Goal: Task Accomplishment & Management: Manage account settings

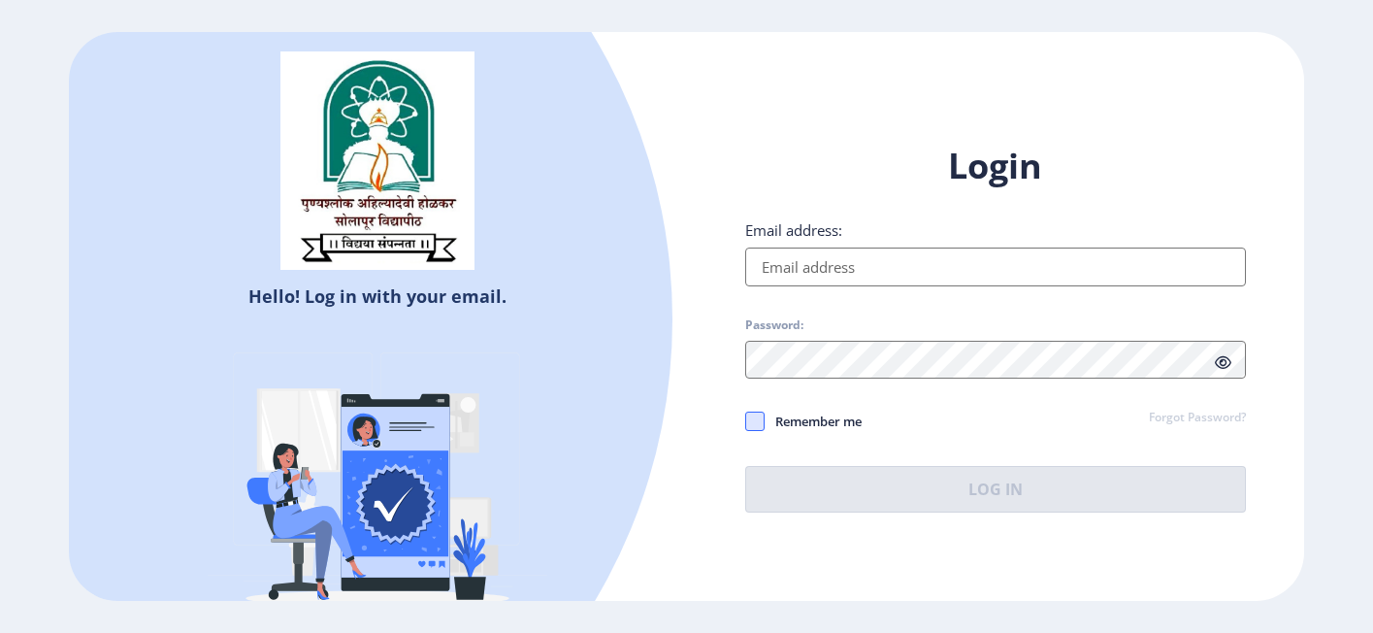
type input "[EMAIL_ADDRESS][DOMAIN_NAME]"
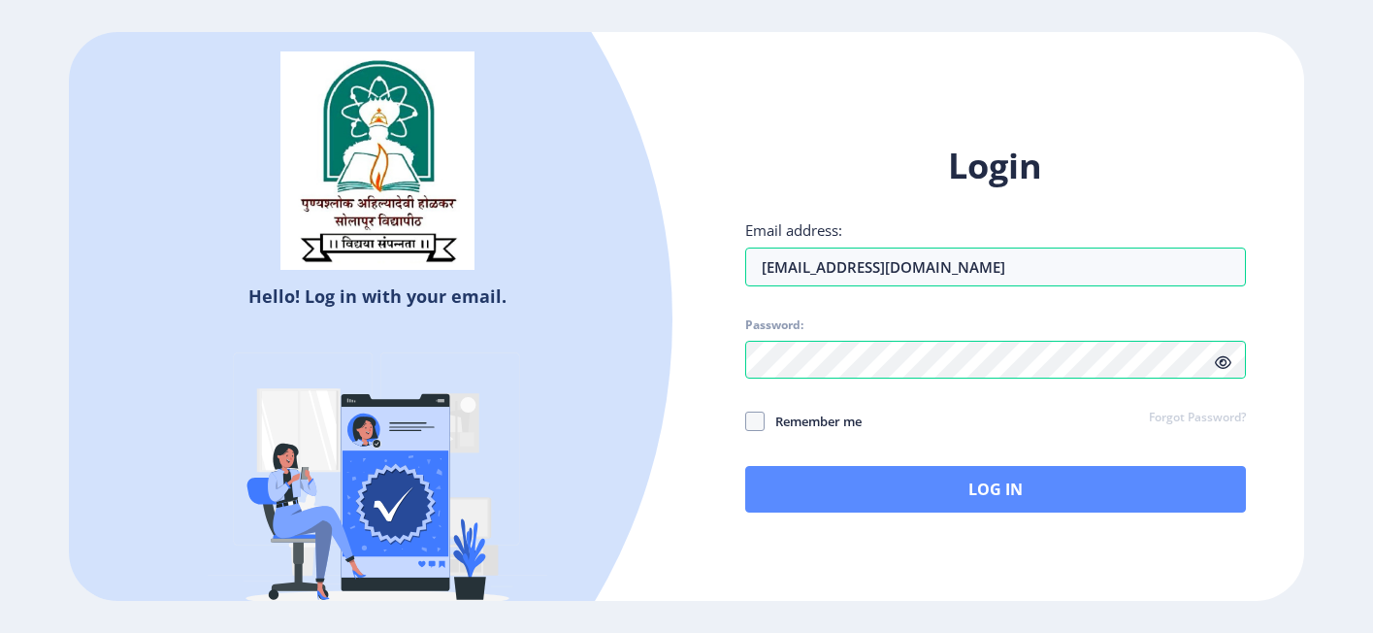
drag, startPoint x: 749, startPoint y: 424, endPoint x: 799, endPoint y: 473, distance: 69.3
click at [749, 425] on span at bounding box center [754, 420] width 19 height 19
click at [746, 422] on input "Remember me" at bounding box center [745, 421] width 1 height 1
checkbox input "true"
click at [813, 486] on button "Log In" at bounding box center [996, 489] width 502 height 47
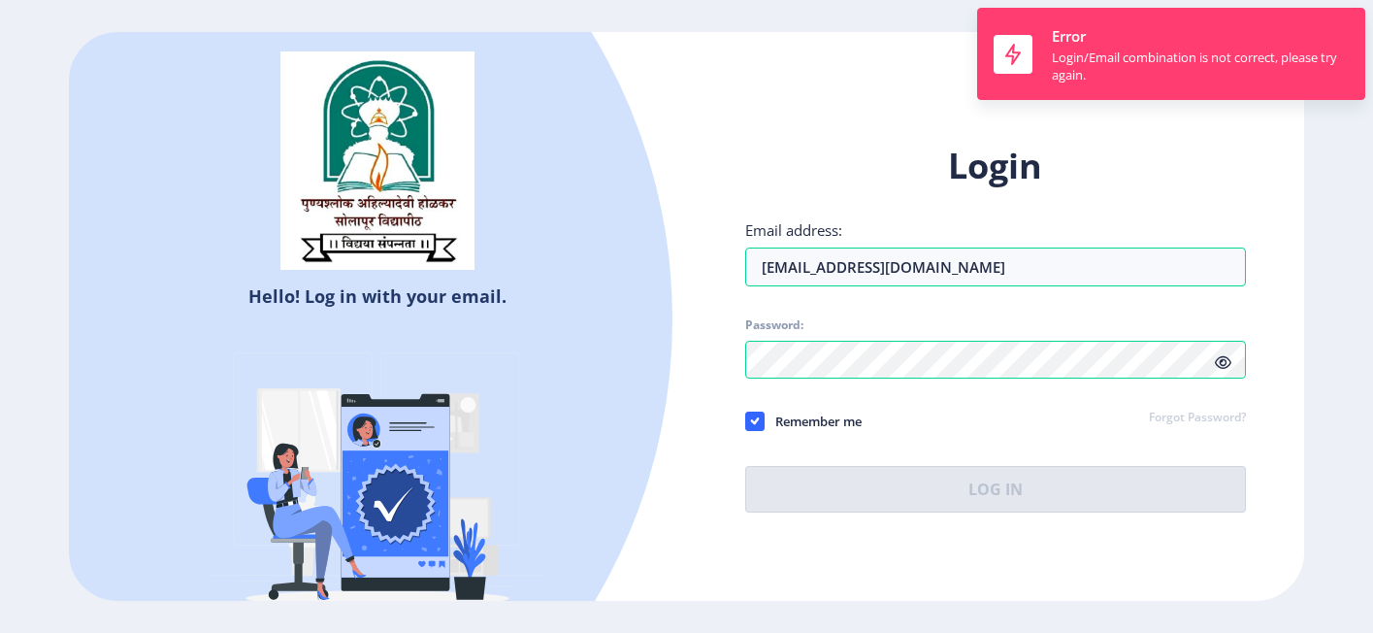
click at [1220, 364] on icon at bounding box center [1223, 362] width 16 height 15
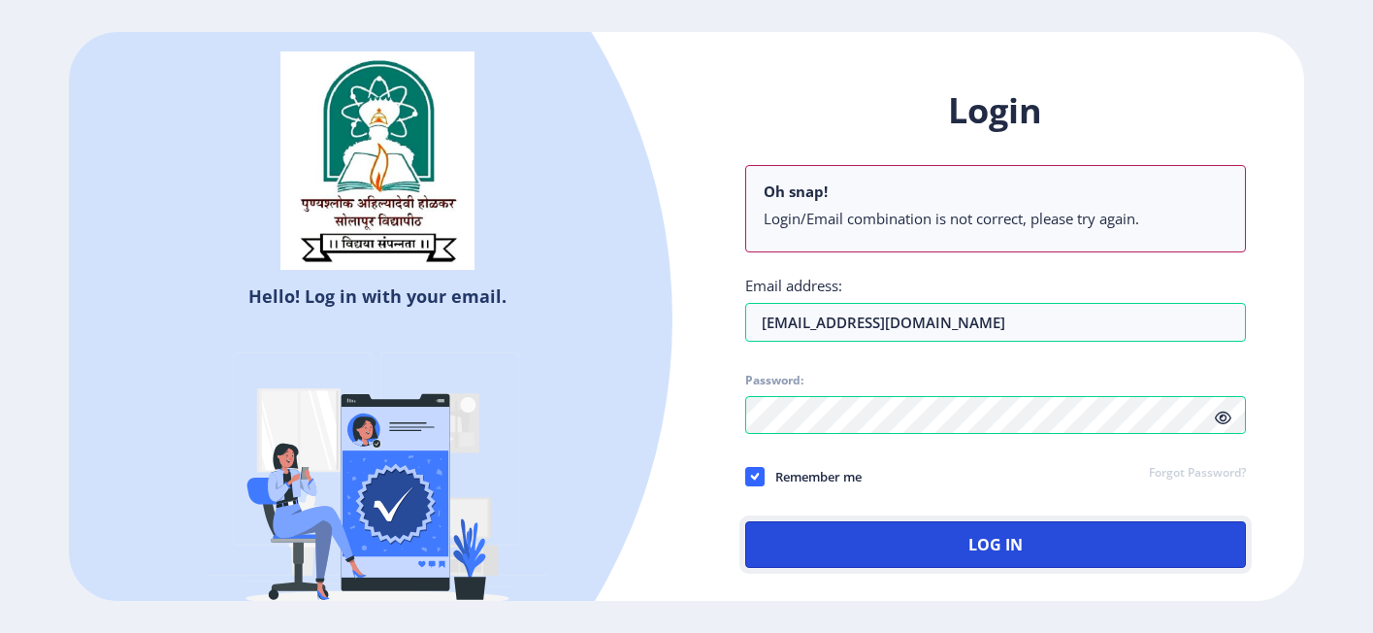
drag, startPoint x: 936, startPoint y: 565, endPoint x: 939, endPoint y: 552, distance: 12.9
click at [936, 561] on button "Log In" at bounding box center [996, 544] width 502 height 47
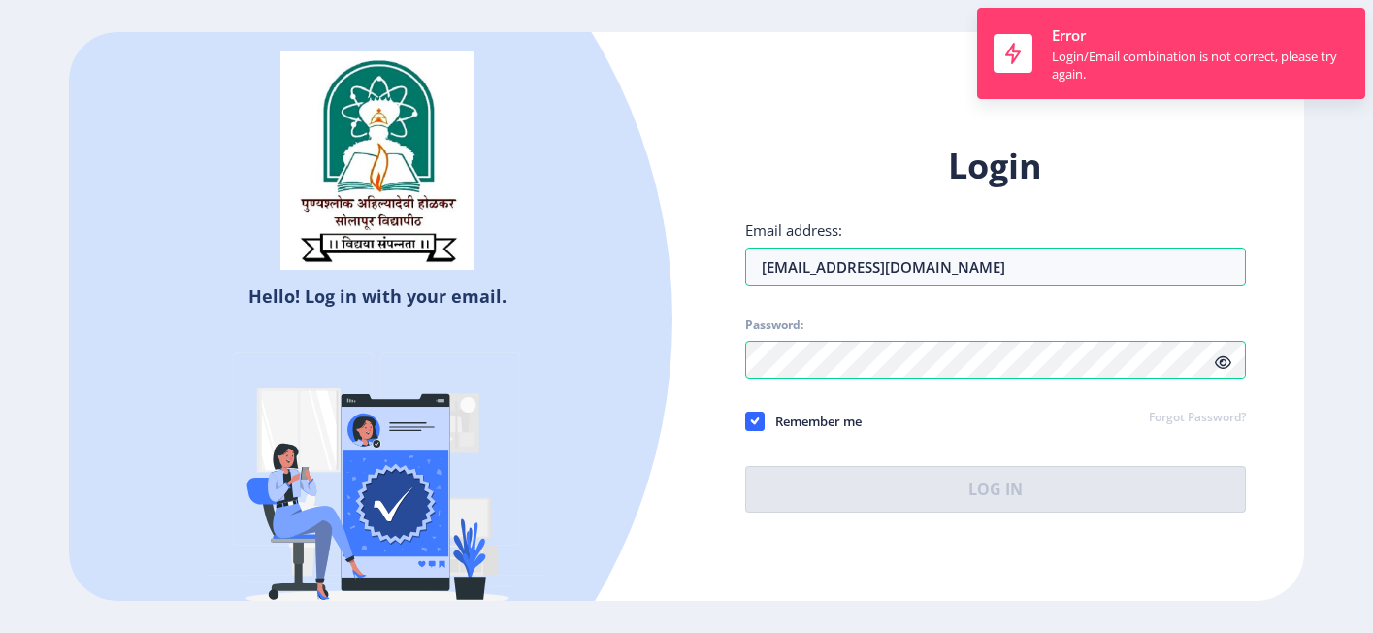
click at [939, 552] on div "Login Email address: arjunc5@yahoo.in Password: Remember me Forgot Password? Lo…" at bounding box center [996, 343] width 618 height 459
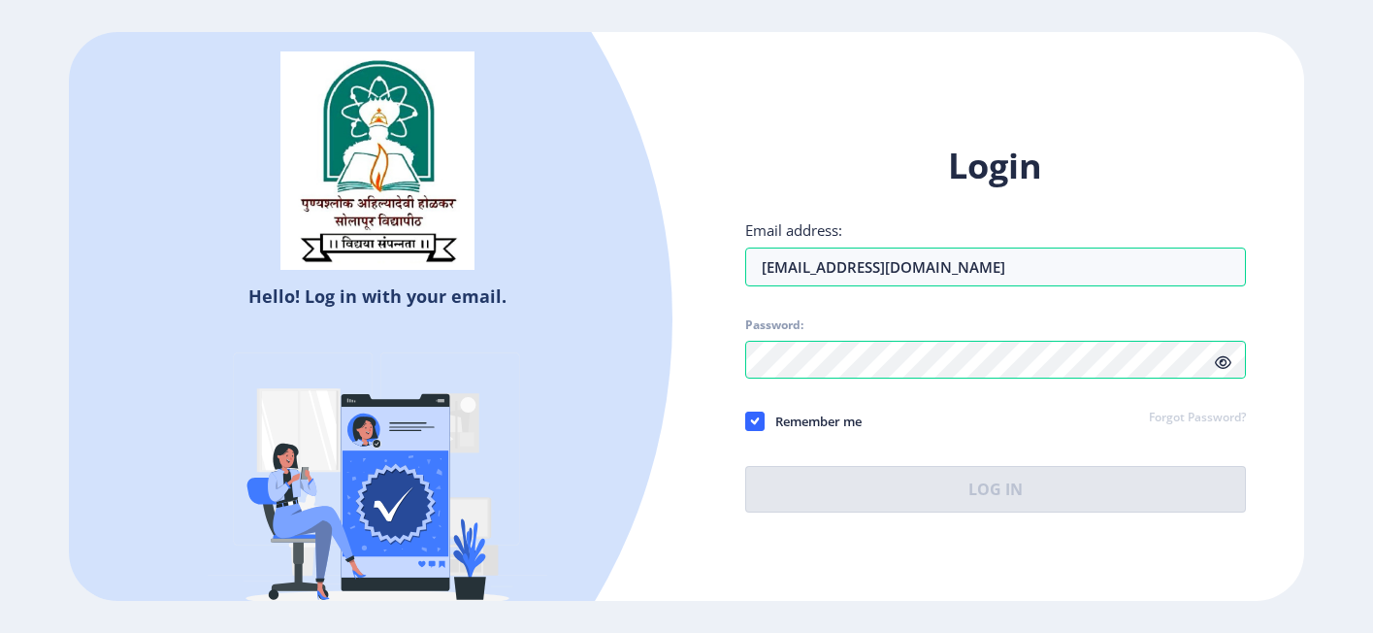
click at [1161, 476] on div "Login Email address: [EMAIL_ADDRESS][DOMAIN_NAME] Password: Remember me Forgot …" at bounding box center [996, 328] width 502 height 370
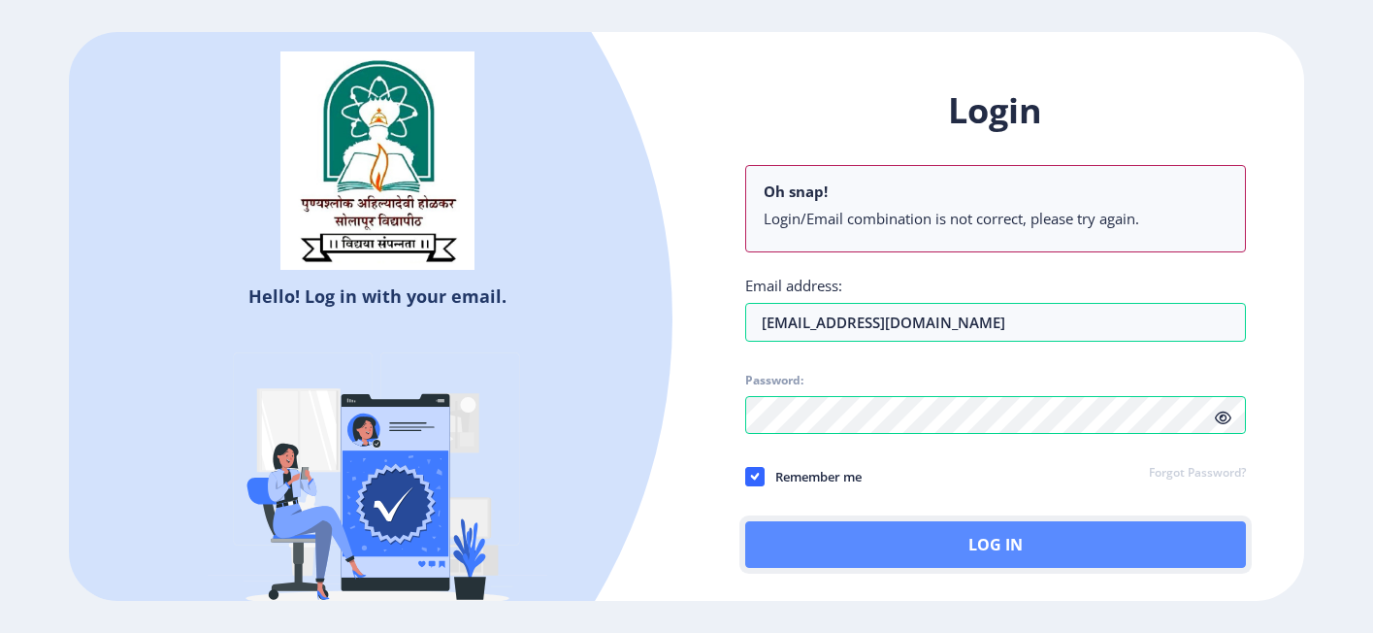
click at [1047, 534] on button "Log In" at bounding box center [996, 544] width 502 height 47
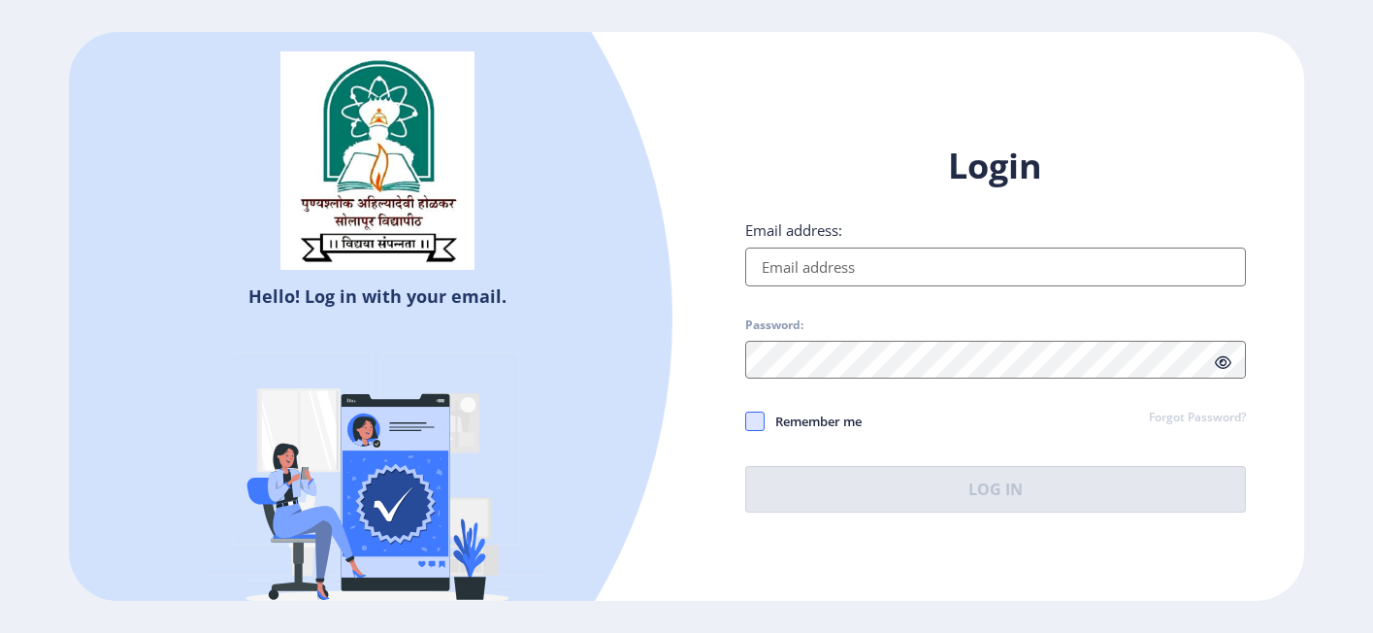
type input "[EMAIL_ADDRESS][DOMAIN_NAME]"
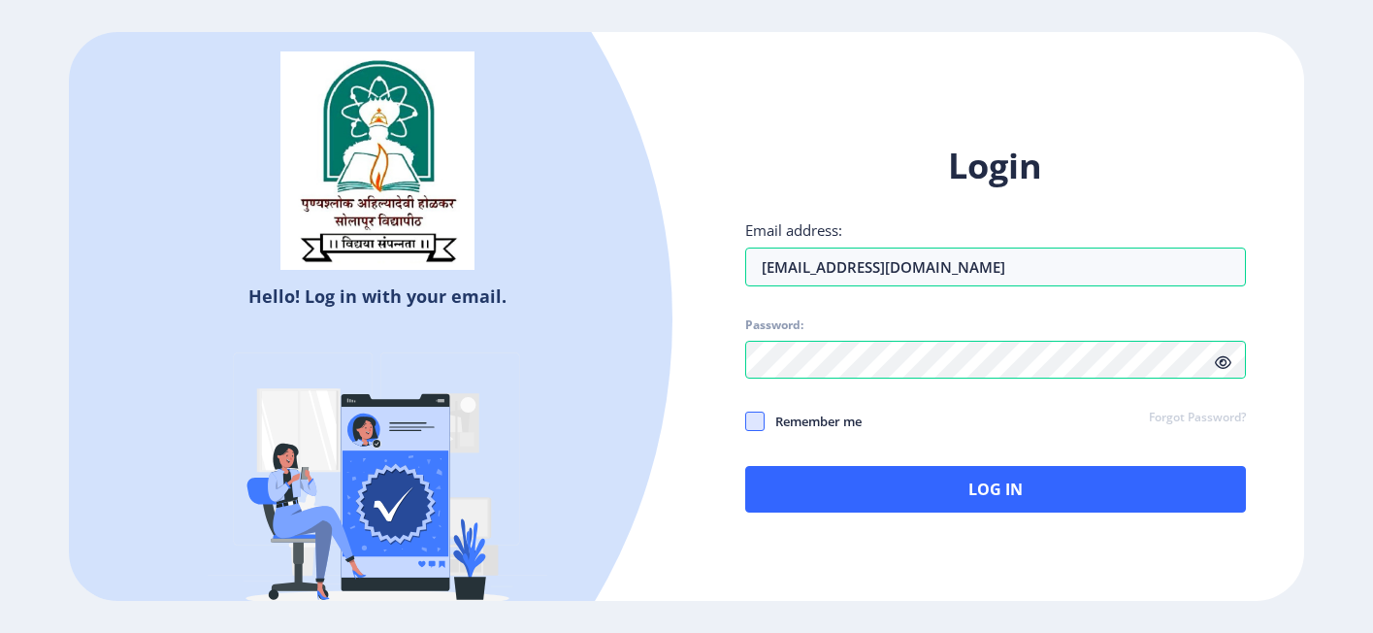
click at [747, 424] on span at bounding box center [754, 420] width 19 height 19
click at [746, 422] on input "Remember me" at bounding box center [745, 421] width 1 height 1
checkbox input "true"
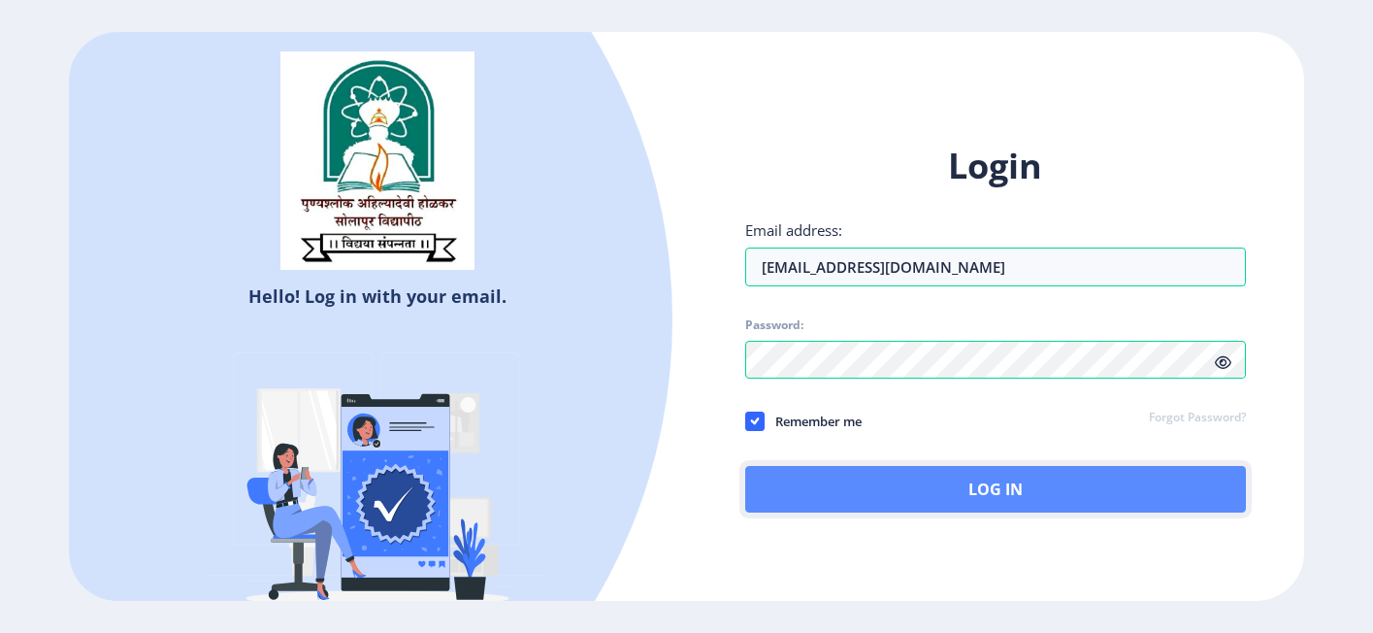
click at [916, 478] on button "Log In" at bounding box center [996, 489] width 502 height 47
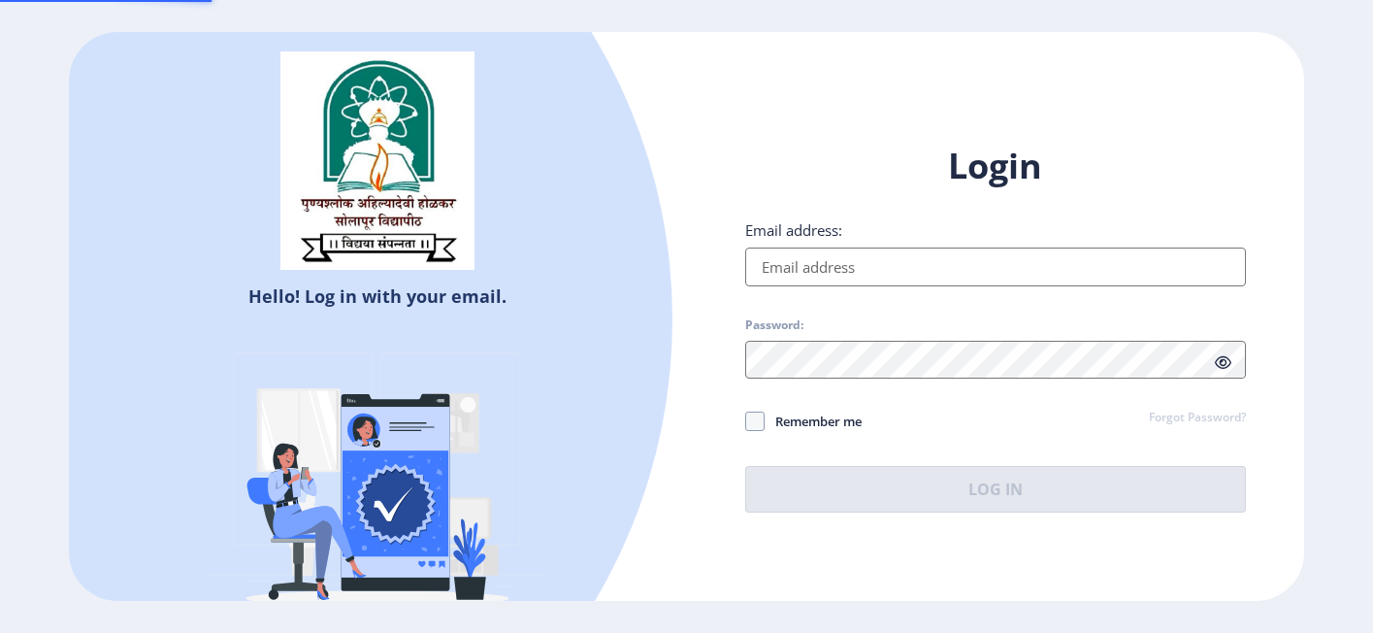
type input "[EMAIL_ADDRESS][DOMAIN_NAME]"
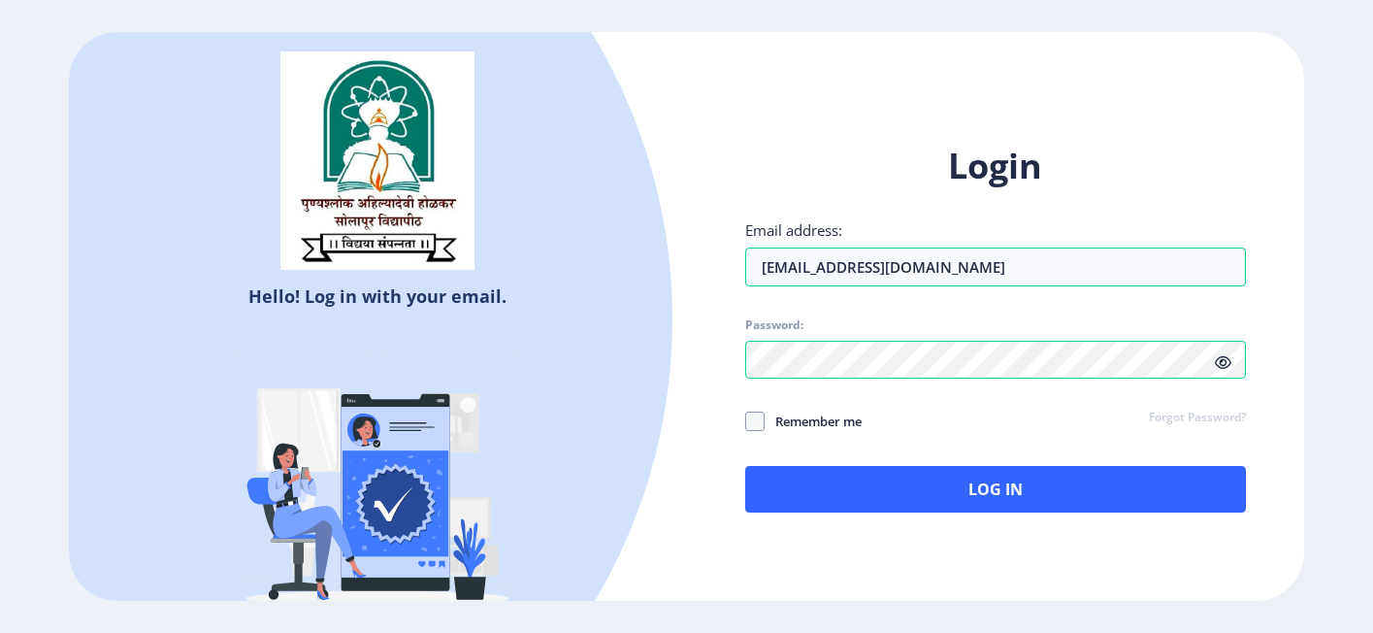
click at [850, 462] on div "Login Email address: [EMAIL_ADDRESS][DOMAIN_NAME] Password: Remember me Forgot …" at bounding box center [996, 328] width 502 height 370
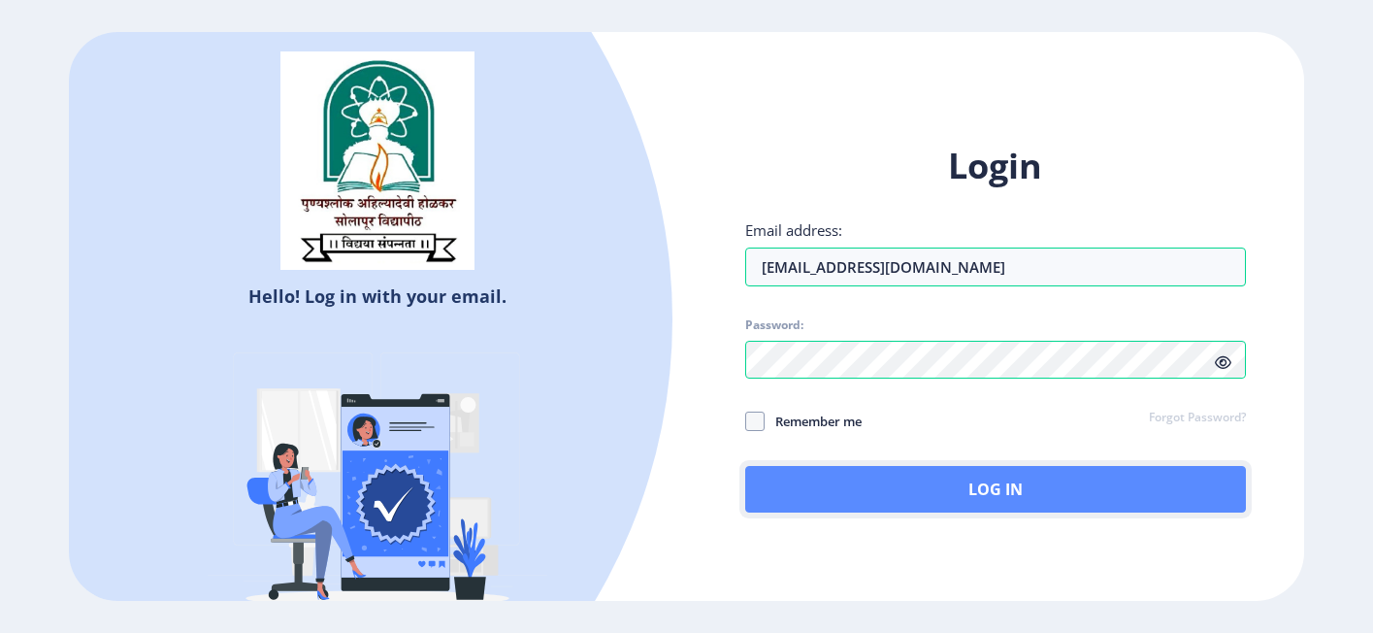
click at [867, 485] on button "Log In" at bounding box center [996, 489] width 502 height 47
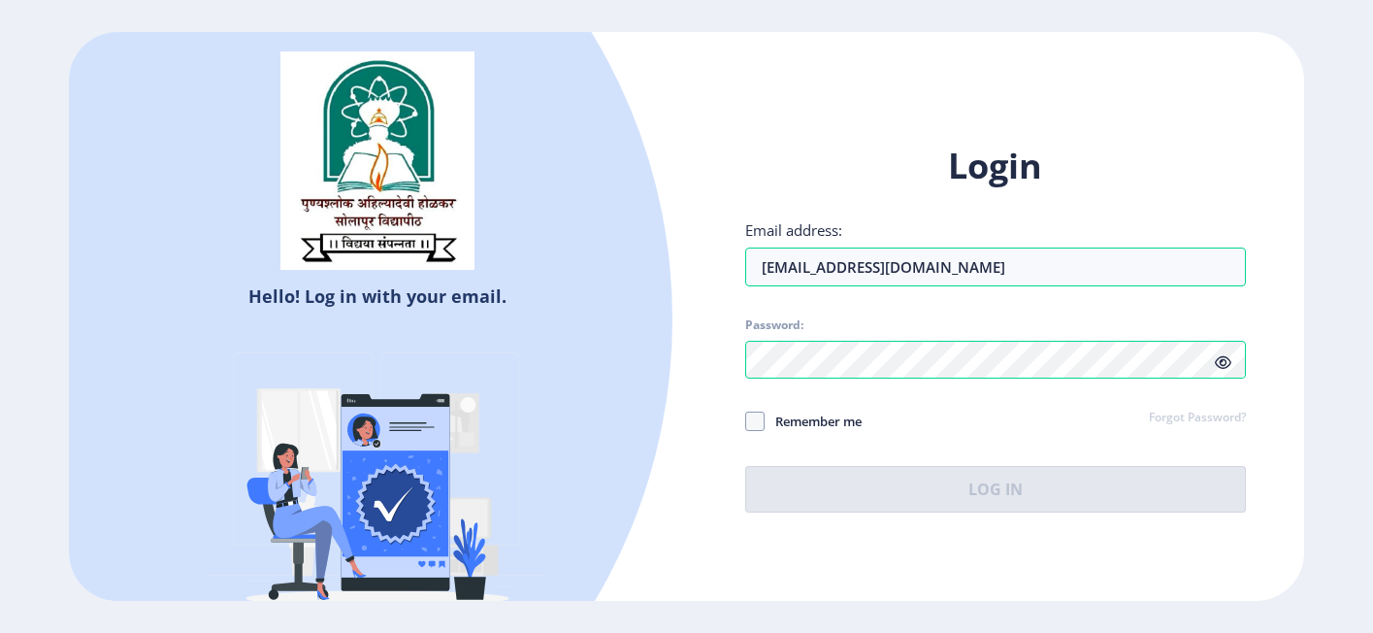
click at [1212, 419] on link "Forgot Password?" at bounding box center [1197, 417] width 97 height 17
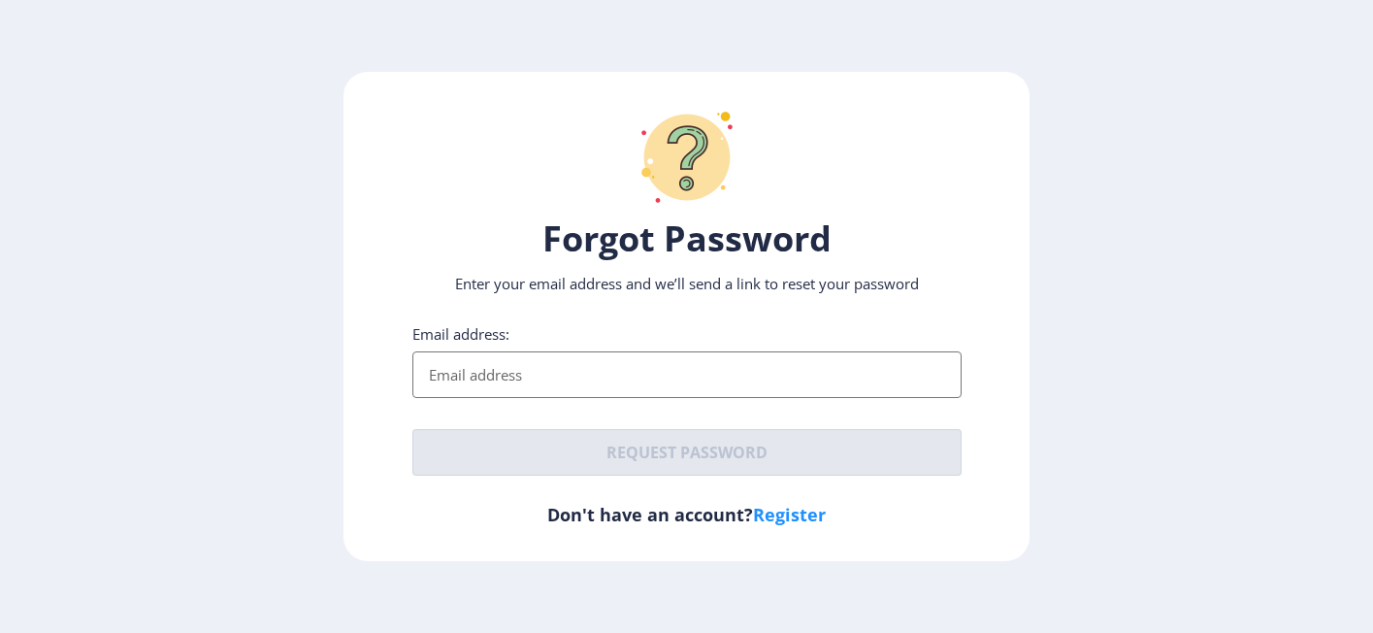
click at [653, 388] on input "Email address:" at bounding box center [686, 374] width 549 height 47
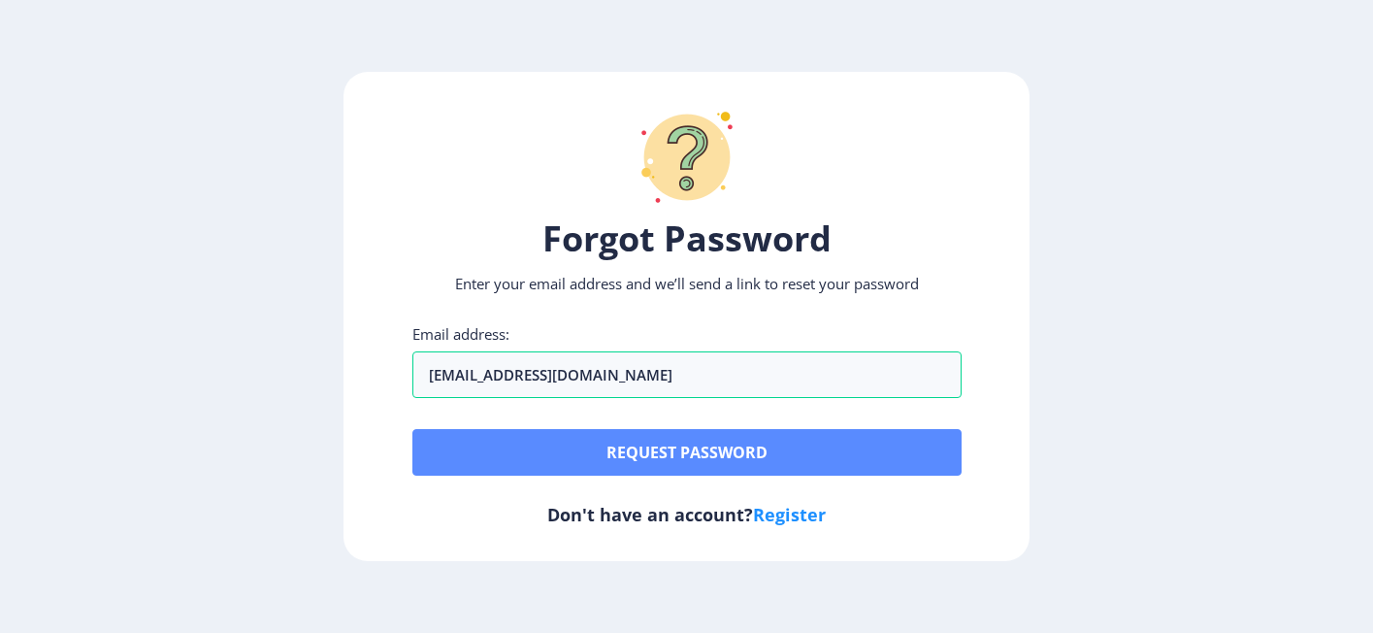
type input "[EMAIL_ADDRESS][DOMAIN_NAME]"
click at [660, 449] on button "Request password" at bounding box center [686, 452] width 549 height 47
